Goal: Download file/media

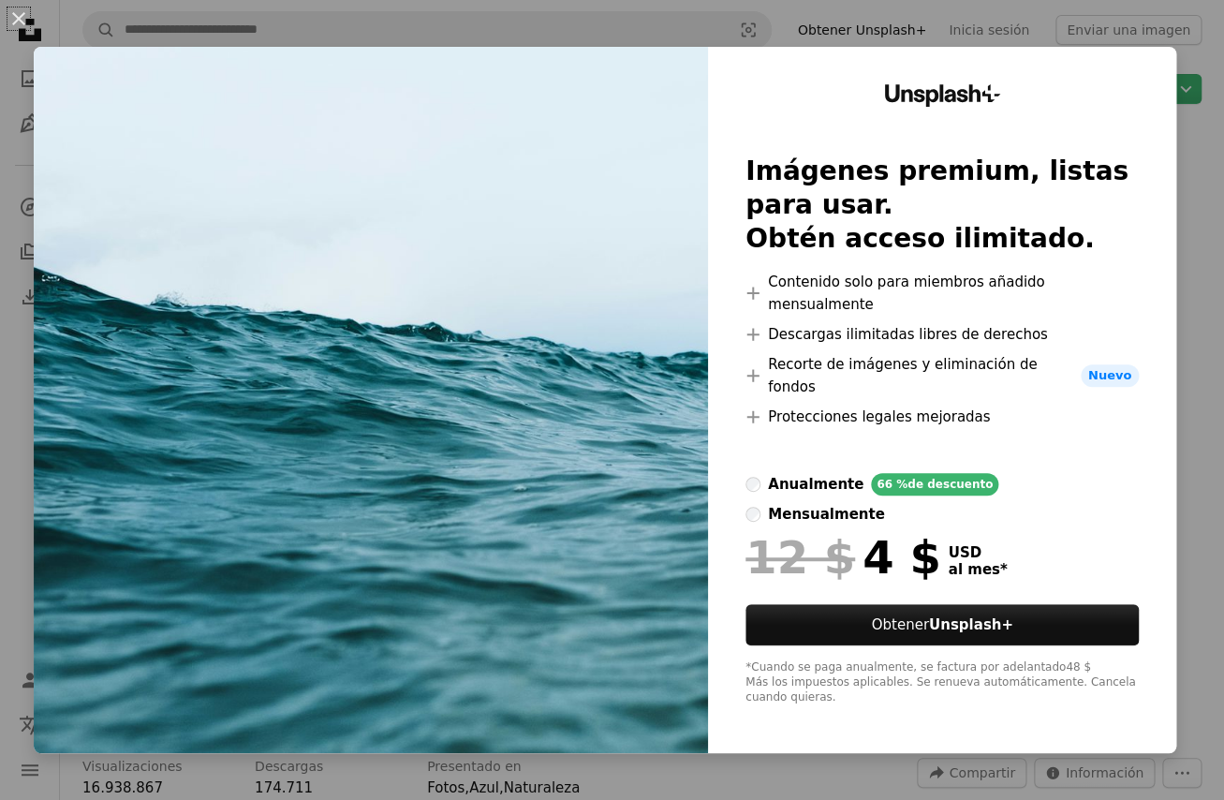
click at [1202, 129] on div "An X shape Unsplash+ Imágenes premium, listas para usar. Obtén acceso ilimitado…" at bounding box center [612, 400] width 1224 height 800
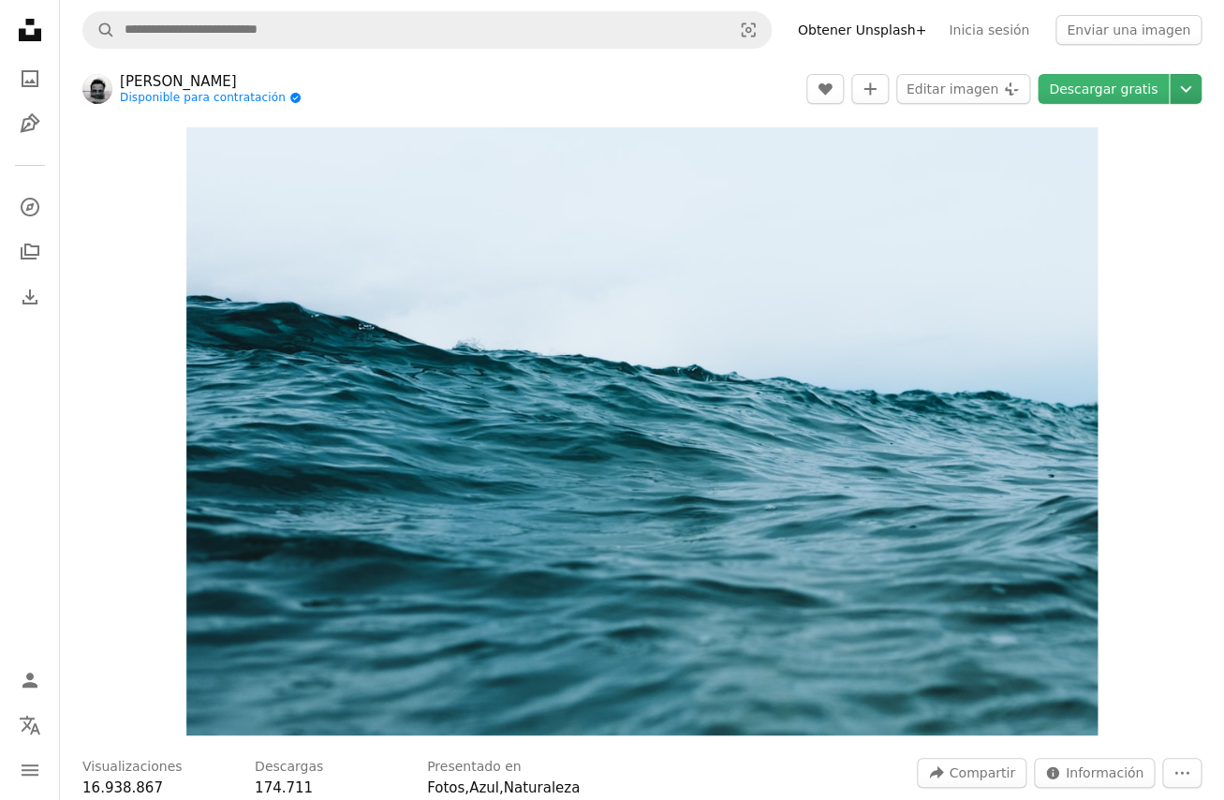
click at [1188, 93] on icon "Chevron down" at bounding box center [1186, 89] width 30 height 22
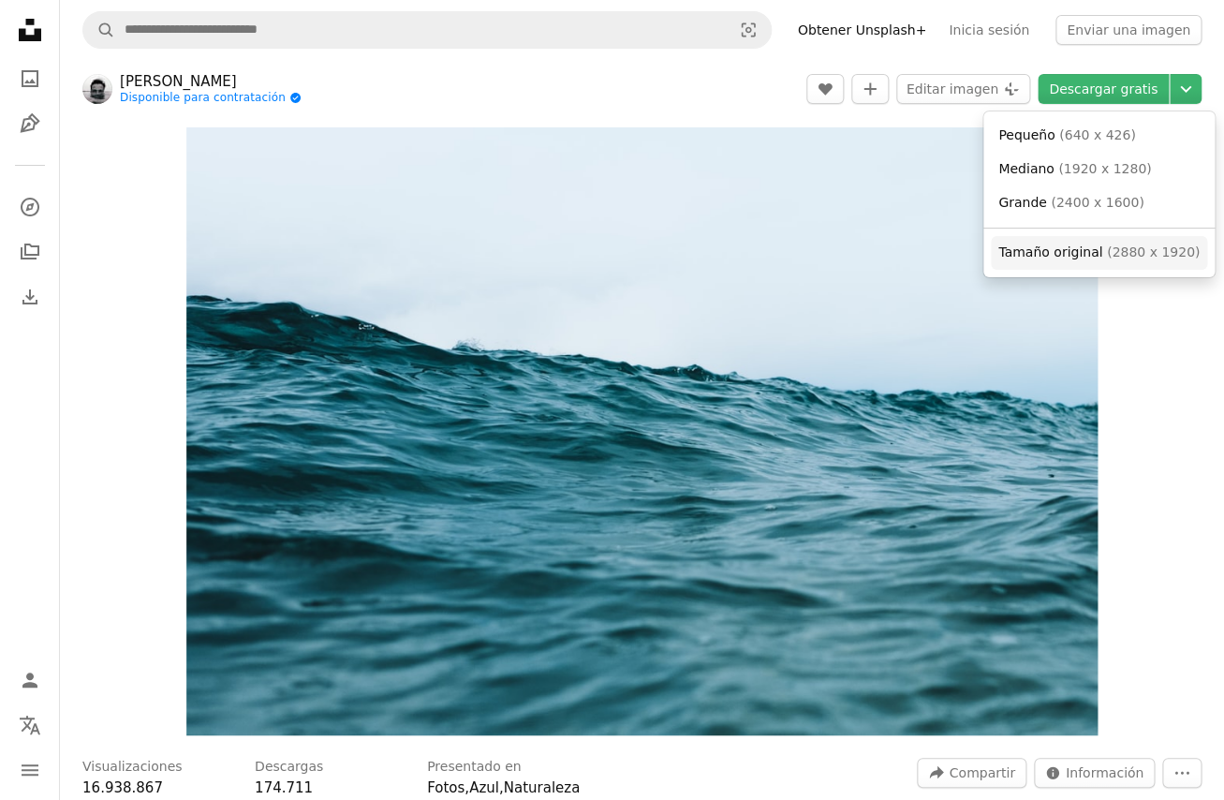
click at [1065, 263] on link "Tamaño original ( 2880 x 1920 )" at bounding box center [1099, 253] width 216 height 34
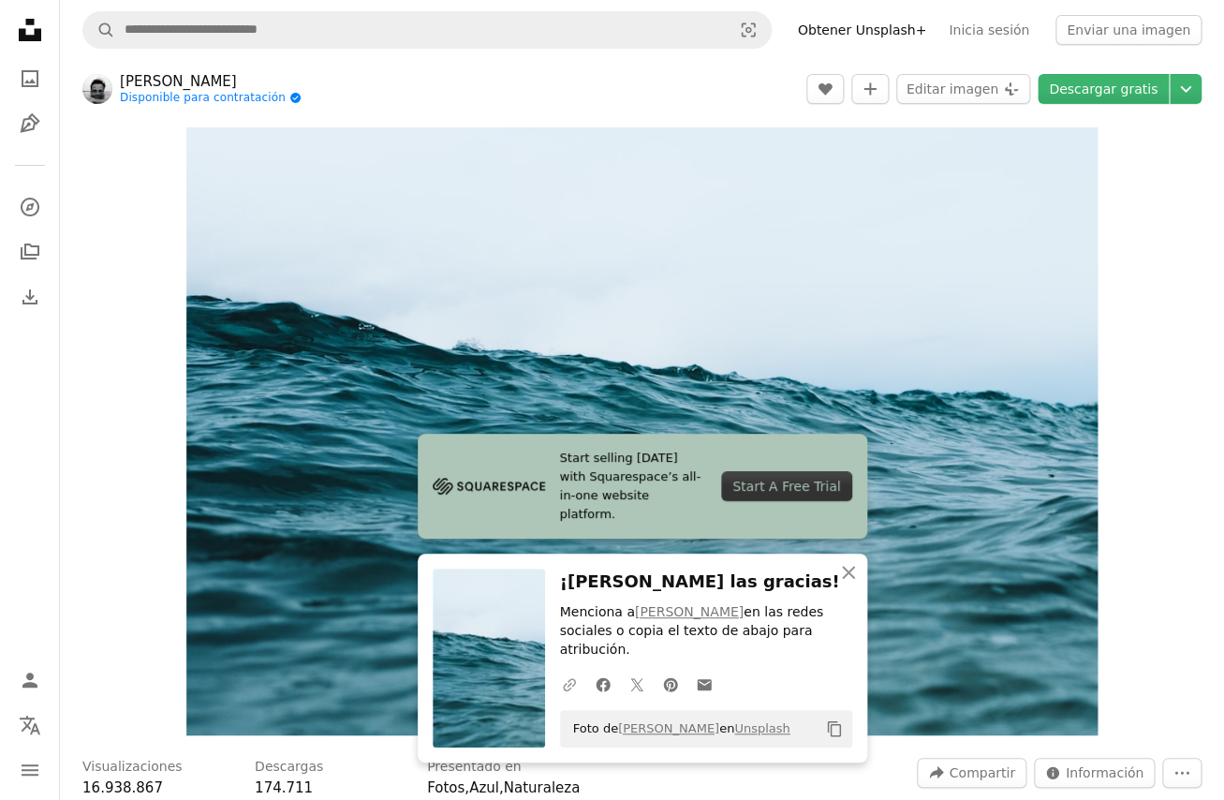
click at [568, 684] on icon "A URL sharing icon (chains)" at bounding box center [569, 684] width 17 height 17
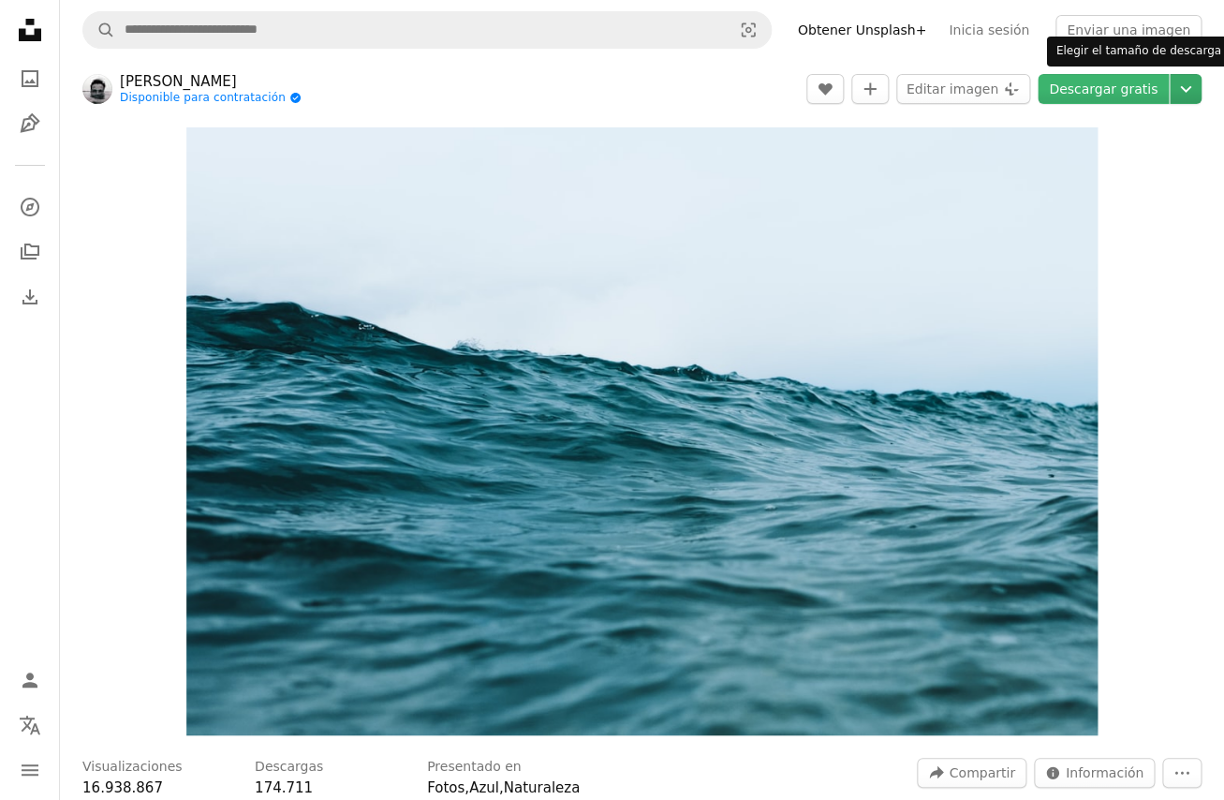
click at [1191, 102] on button "Chevron down" at bounding box center [1186, 89] width 32 height 30
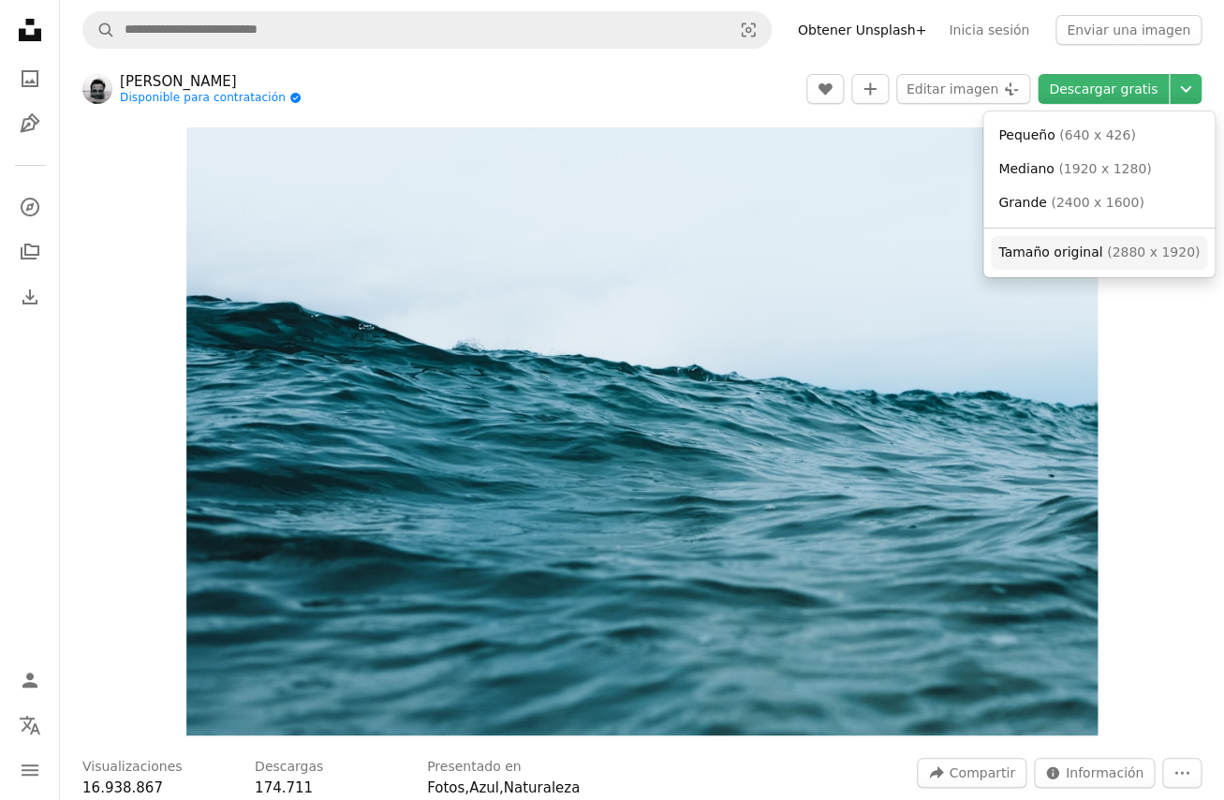
click at [1151, 252] on span "( 2880 x 1920 )" at bounding box center [1153, 251] width 93 height 15
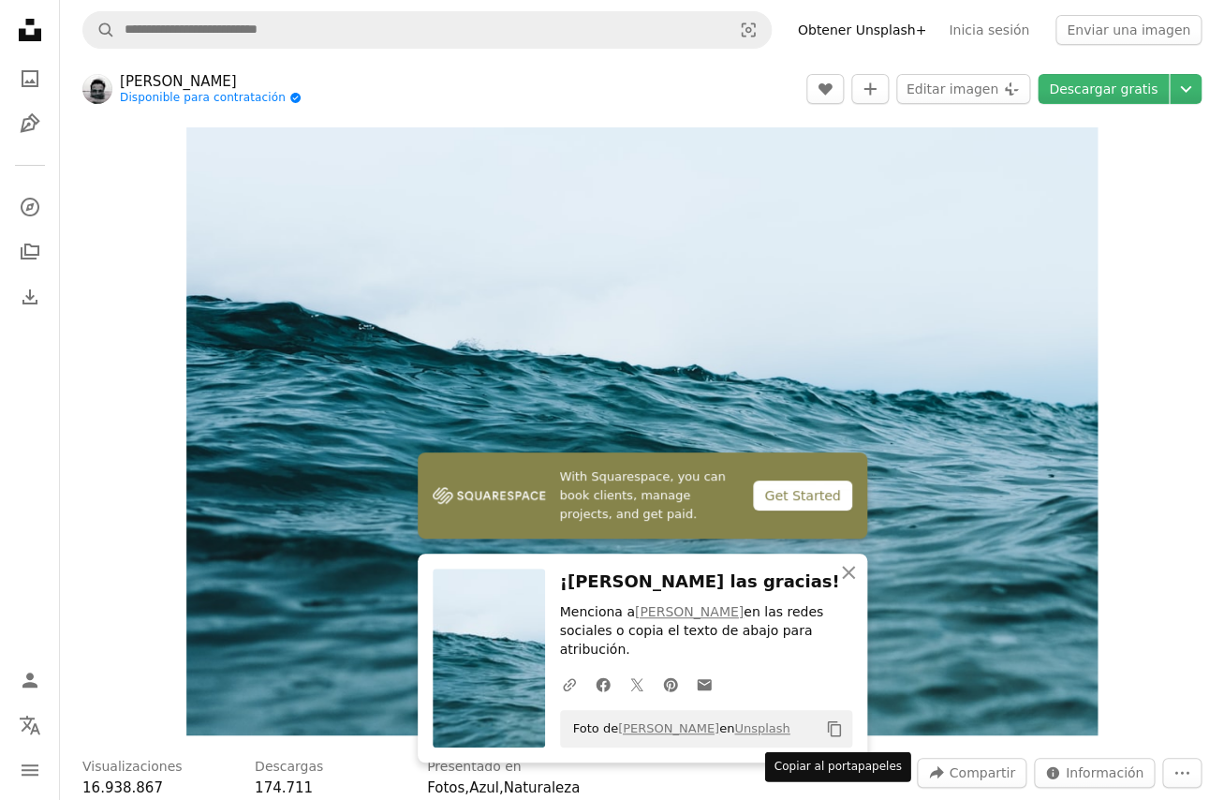
click at [840, 727] on icon "Copiar al portapapeles" at bounding box center [833, 729] width 13 height 16
click at [742, 733] on link "Unsplash" at bounding box center [761, 728] width 55 height 14
